Goal: Information Seeking & Learning: Learn about a topic

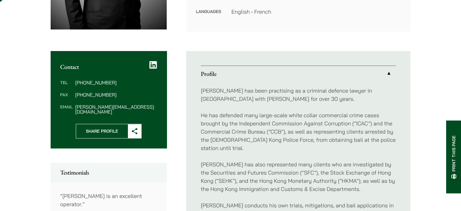
scroll to position [182, 0]
click at [208, 71] on link "Profile" at bounding box center [298, 74] width 195 height 16
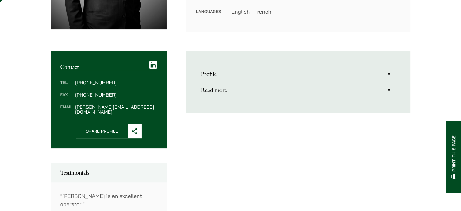
click at [213, 89] on link "Read more" at bounding box center [298, 90] width 195 height 16
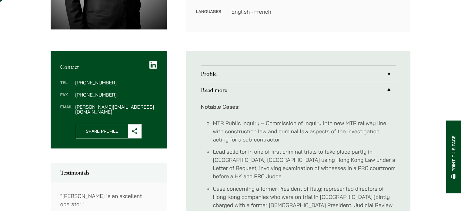
click at [219, 76] on link "Profile" at bounding box center [298, 74] width 195 height 16
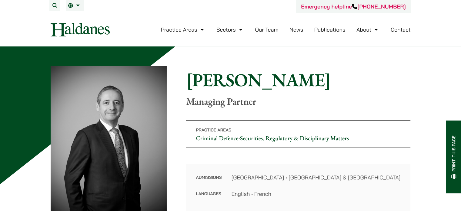
click at [270, 30] on link "Our Team" at bounding box center [266, 29] width 23 height 7
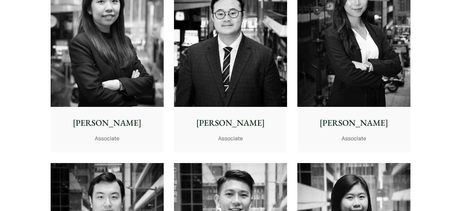
scroll to position [2222, 0]
